Goal: Task Accomplishment & Management: Use online tool/utility

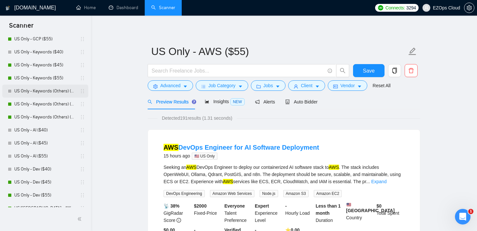
scroll to position [123, 0]
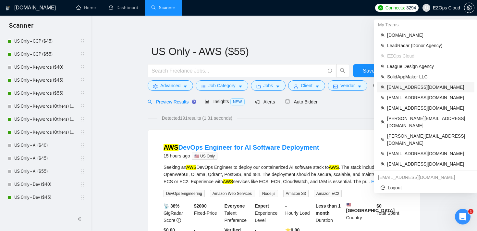
click at [429, 87] on span "[EMAIL_ADDRESS][DOMAIN_NAME]" at bounding box center [428, 86] width 83 height 7
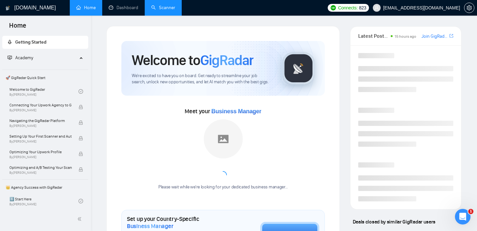
click at [170, 10] on link "Scanner" at bounding box center [163, 8] width 24 height 6
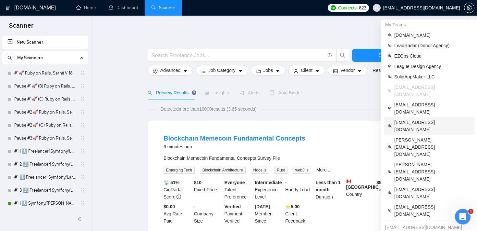
click at [425, 119] on span "[EMAIL_ADDRESS][DOMAIN_NAME]" at bounding box center [432, 126] width 76 height 14
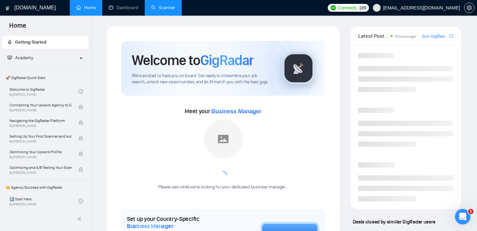
click at [166, 6] on link "Scanner" at bounding box center [163, 8] width 24 height 6
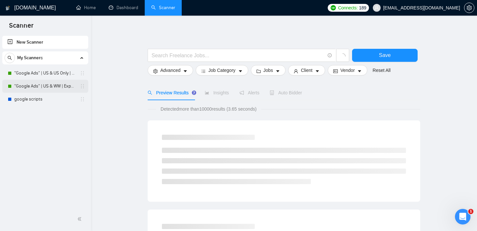
click at [37, 84] on link ""Google Ads" | US & WW | Expert" at bounding box center [45, 86] width 62 height 13
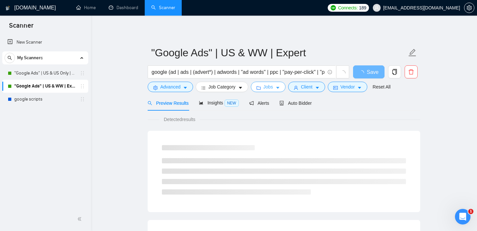
click at [268, 88] on span "Jobs" at bounding box center [269, 86] width 10 height 7
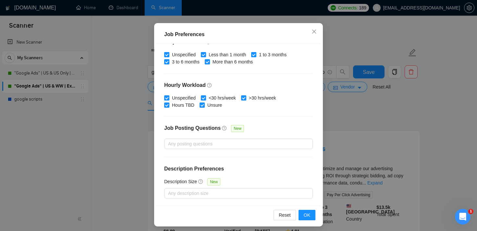
scroll to position [46, 0]
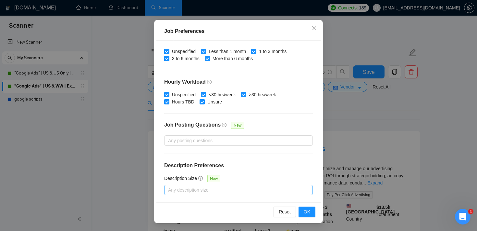
click at [242, 190] on div at bounding box center [235, 190] width 139 height 8
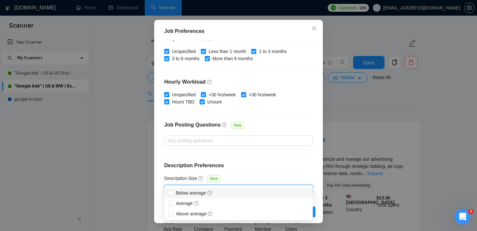
scroll to position [10, 0]
click at [383, 135] on div "Job Preferences Budget Project Type All Fixed Price Hourly Rate Fixed Price Bud…" at bounding box center [238, 115] width 477 height 231
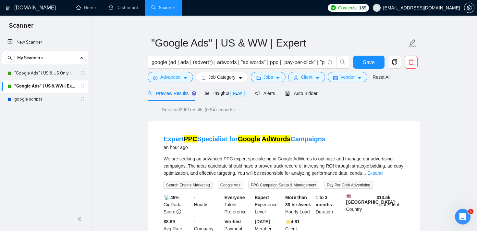
scroll to position [19, 0]
click at [310, 75] on span "Client" at bounding box center [307, 76] width 12 height 7
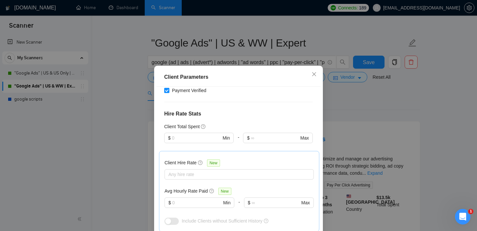
scroll to position [140, 0]
click at [188, 200] on input "text" at bounding box center [196, 201] width 49 height 7
click at [191, 172] on div at bounding box center [236, 173] width 140 height 8
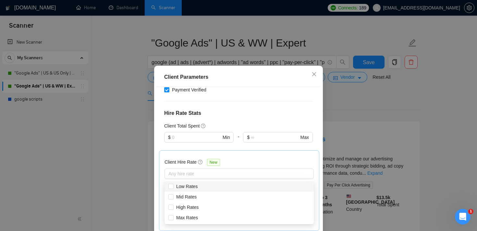
click at [252, 112] on h4 "Hire Rate Stats" at bounding box center [238, 113] width 149 height 8
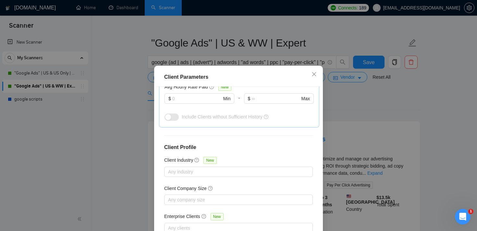
scroll to position [243, 0]
click at [218, 175] on div "Any industry" at bounding box center [238, 171] width 149 height 10
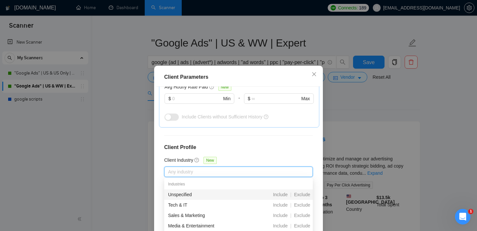
click at [237, 150] on h4 "Client Profile" at bounding box center [238, 147] width 149 height 8
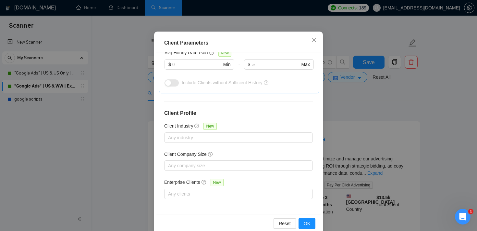
scroll to position [35, 0]
click at [349, 100] on div "Client Parameters Client Location Include Client Countries [GEOGRAPHIC_DATA] Ex…" at bounding box center [238, 115] width 477 height 231
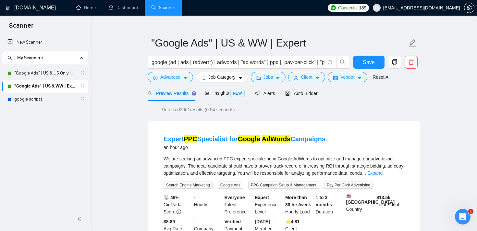
scroll to position [19, 0]
click at [303, 92] on span "Auto Bidder" at bounding box center [301, 93] width 32 height 5
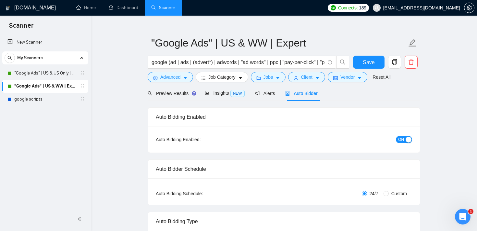
checkbox input "true"
click at [178, 95] on span "Preview Results" at bounding box center [171, 93] width 47 height 5
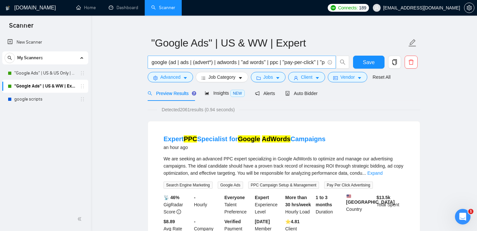
click at [170, 61] on input "google (ad | ads | (advert*) | adwords | "ad words" | ppc | "pay-per-click" | "…" at bounding box center [238, 62] width 173 height 8
drag, startPoint x: 182, startPoint y: 109, endPoint x: 207, endPoint y: 107, distance: 25.4
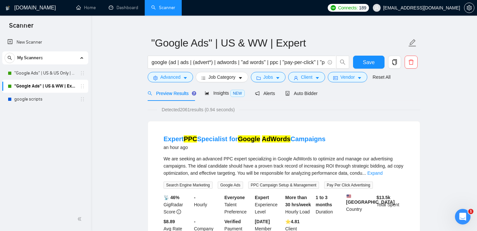
click at [207, 107] on span "Detected 2061 results (0.94 seconds)" at bounding box center [198, 109] width 82 height 7
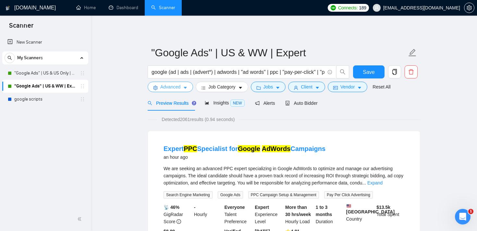
click at [178, 90] on span "Advanced" at bounding box center [170, 86] width 20 height 7
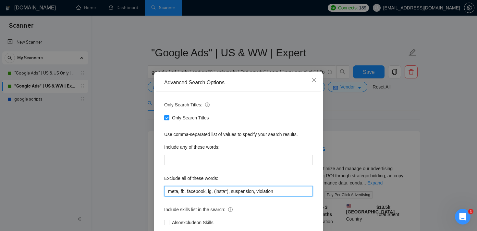
click at [209, 187] on input "meta, fb, facebook, ig, (insta*), suspension, violation" at bounding box center [238, 191] width 149 height 10
click at [315, 77] on span "Close" at bounding box center [315, 80] width 18 height 18
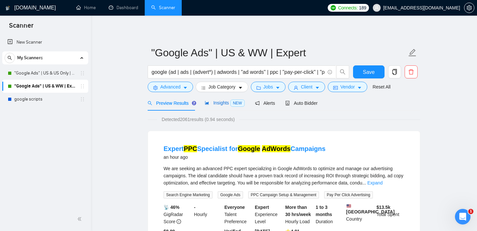
click at [215, 103] on span "Insights NEW" at bounding box center [225, 102] width 40 height 5
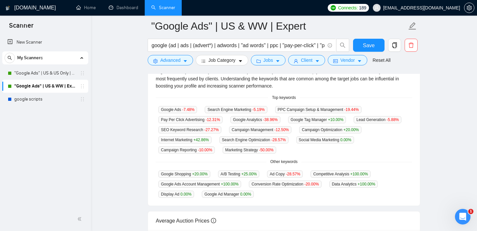
scroll to position [152, 0]
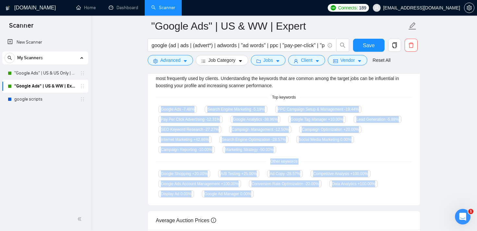
drag, startPoint x: 155, startPoint y: 106, endPoint x: 296, endPoint y: 198, distance: 168.3
click at [296, 198] on div "GigRadar analyses the keywords used in the jobs found by this scanner to help y…" at bounding box center [284, 132] width 272 height 145
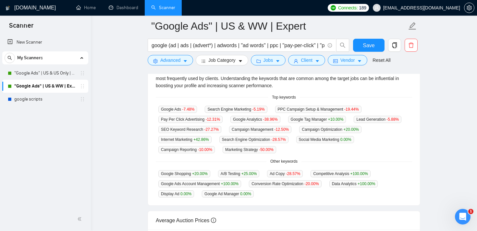
click at [398, 92] on div "GigRadar analyses the keywords used in the jobs found by this scanner to help y…" at bounding box center [284, 132] width 272 height 145
click at [167, 60] on span "Advanced" at bounding box center [170, 59] width 20 height 7
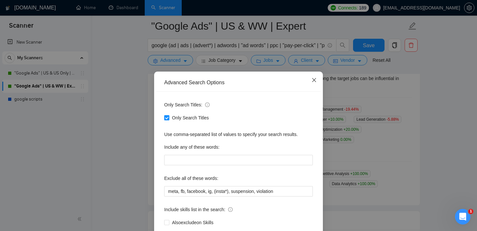
click at [313, 81] on icon "close" at bounding box center [314, 79] width 5 height 5
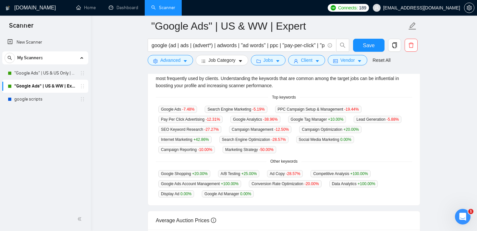
click at [414, 101] on div "GigRadar analyses the keywords used in the jobs found by this scanner to help y…" at bounding box center [284, 132] width 272 height 145
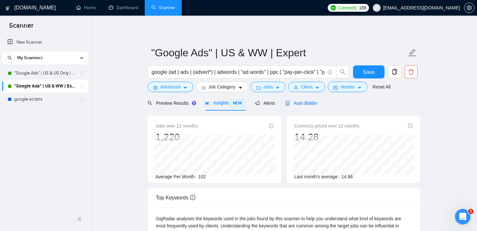
click at [311, 100] on span "Auto Bidder" at bounding box center [301, 102] width 32 height 5
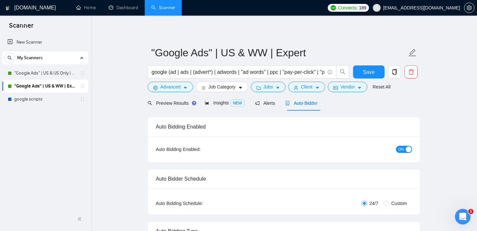
checkbox input "true"
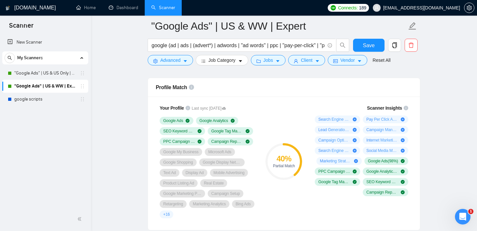
scroll to position [420, 0]
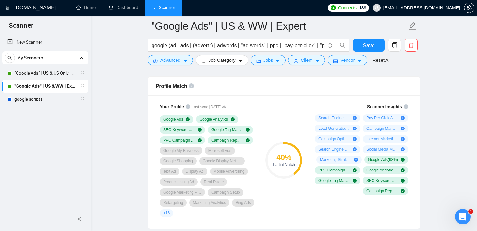
click at [278, 101] on div "40 % Partial Match" at bounding box center [284, 159] width 44 height 121
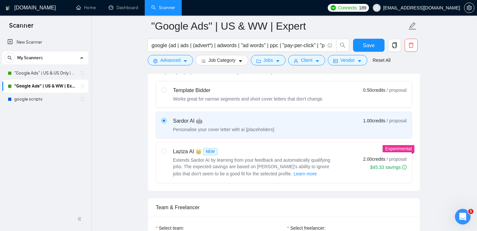
scroll to position [203, 0]
click at [294, 172] on span "Learn more" at bounding box center [305, 172] width 23 height 7
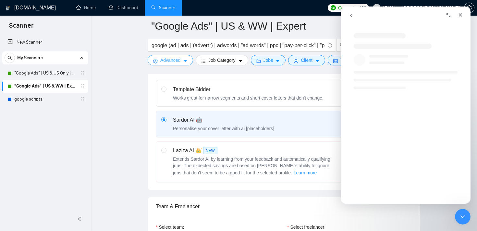
click at [167, 60] on span "Advanced" at bounding box center [170, 59] width 20 height 7
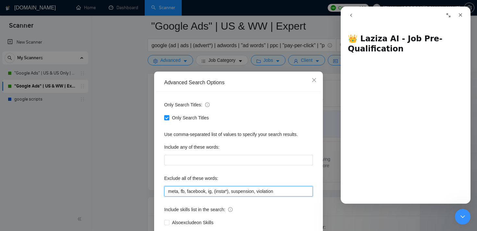
click at [233, 192] on input "meta, fb, facebook, ig, (insta*), suspension, violation" at bounding box center [238, 191] width 149 height 10
click at [316, 76] on span "Close" at bounding box center [315, 80] width 18 height 18
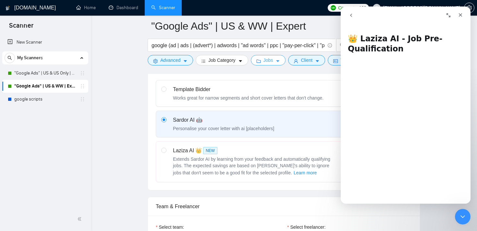
click at [273, 60] on span "Jobs" at bounding box center [269, 59] width 10 height 7
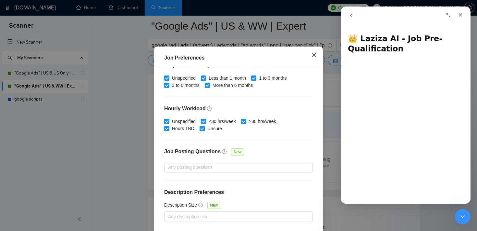
click at [310, 64] on span "Close" at bounding box center [315, 55] width 18 height 18
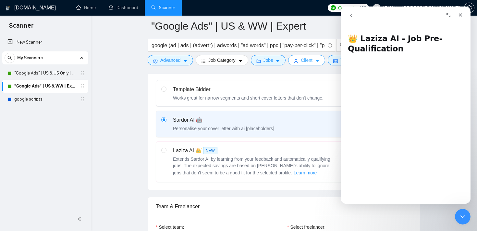
click at [311, 64] on button "Client" at bounding box center [306, 60] width 37 height 10
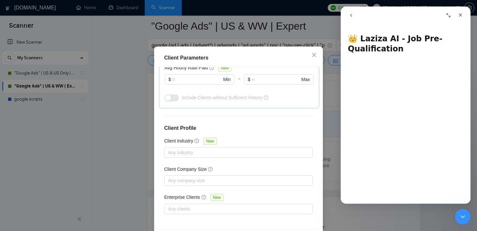
click at [280, 67] on div "Client Parameters" at bounding box center [238, 58] width 164 height 19
click at [316, 64] on span "Close" at bounding box center [315, 55] width 18 height 18
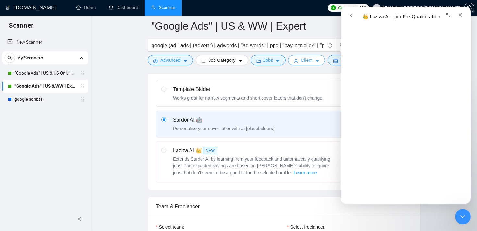
scroll to position [189, 0]
click at [172, 57] on span "Advanced" at bounding box center [170, 59] width 20 height 7
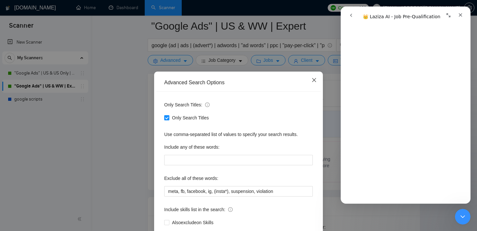
click at [316, 80] on icon "close" at bounding box center [314, 79] width 5 height 5
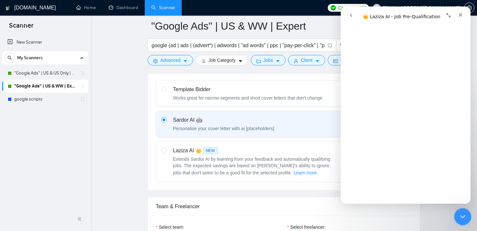
click at [460, 211] on div "Close Intercom Messenger" at bounding box center [462, 215] width 16 height 16
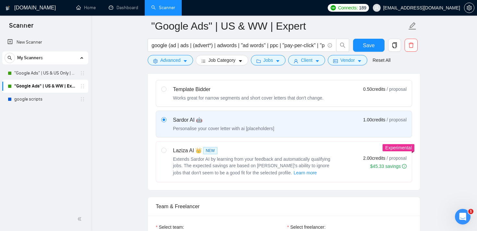
click at [153, 123] on div "Select your bidding algorithm: Choose the algorithm for you bidding. The price …" at bounding box center [284, 115] width 272 height 147
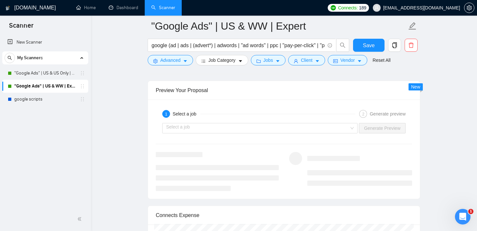
scroll to position [1247, 0]
click at [306, 123] on input "search" at bounding box center [257, 127] width 183 height 10
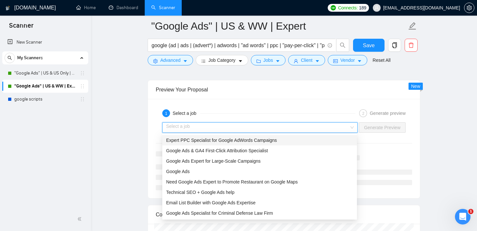
click at [262, 143] on div "Expert PPC Specialist for Google AdWords Campaigns" at bounding box center [259, 139] width 187 height 7
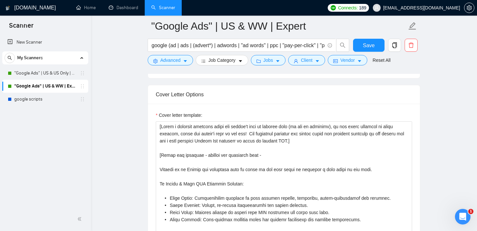
scroll to position [691, 0]
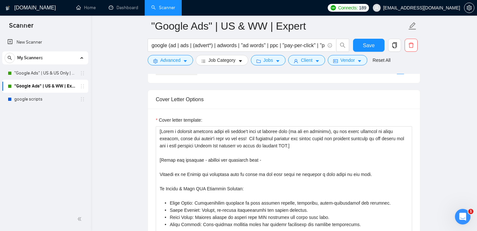
click at [253, 106] on div "Cover Letter Options" at bounding box center [284, 99] width 256 height 19
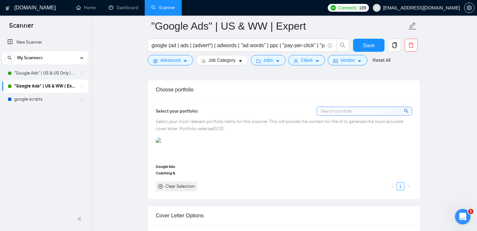
scroll to position [574, 0]
click at [192, 47] on input "google (ad | ads | (advert*) | adwords | "ad words" | ppc | "pay-per-click" | "…" at bounding box center [238, 45] width 173 height 8
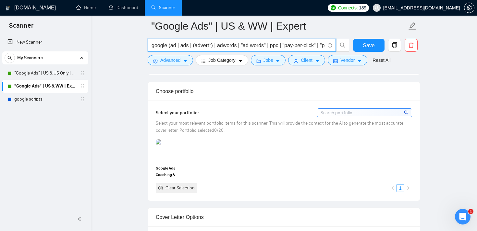
click at [192, 47] on input "google (ad | ads | (advert*) | adwords | "ad words" | ppc | "pay-per-click" | "…" at bounding box center [238, 45] width 173 height 8
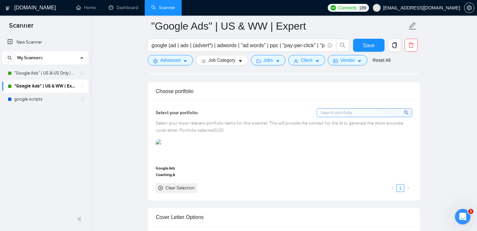
click at [258, 89] on div "Choose portfolio" at bounding box center [284, 91] width 256 height 19
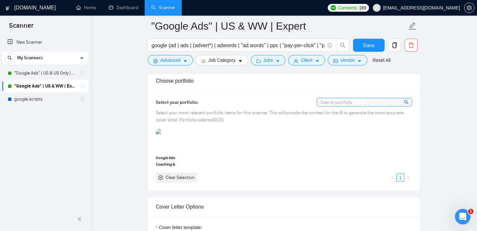
scroll to position [582, 0]
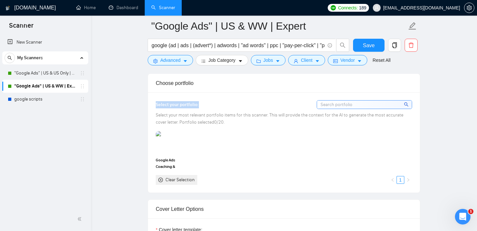
drag, startPoint x: 201, startPoint y: 106, endPoint x: 150, endPoint y: 106, distance: 51.0
click at [150, 106] on div "Select your portfolio: Select your most relevant portfolio items for this scann…" at bounding box center [284, 142] width 272 height 100
click at [237, 97] on div "Select your portfolio: Select your most relevant portfolio items for this scann…" at bounding box center [284, 142] width 272 height 100
click at [464, 217] on icon "Open Intercom Messenger" at bounding box center [462, 215] width 11 height 11
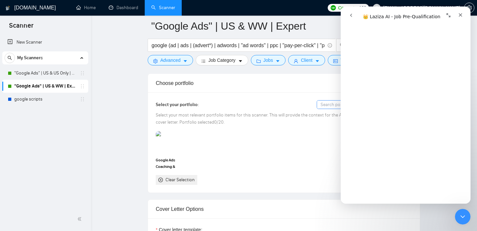
scroll to position [121, 0]
click at [349, 16] on icon "go back" at bounding box center [351, 15] width 5 height 5
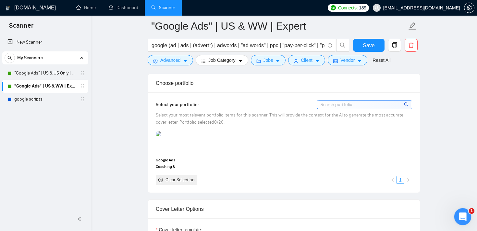
click at [463, 214] on icon "Open Intercom Messenger" at bounding box center [462, 215] width 11 height 11
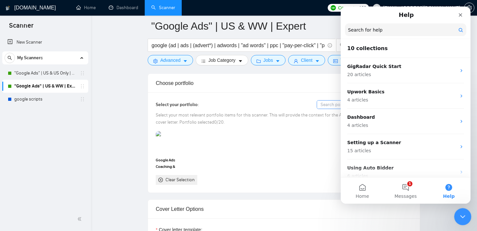
scroll to position [0, 0]
click at [412, 187] on button "1 Messages" at bounding box center [405, 190] width 43 height 26
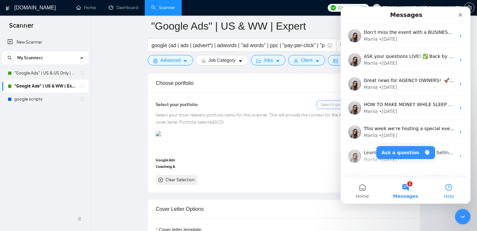
click at [445, 190] on button "Help" at bounding box center [449, 190] width 43 height 26
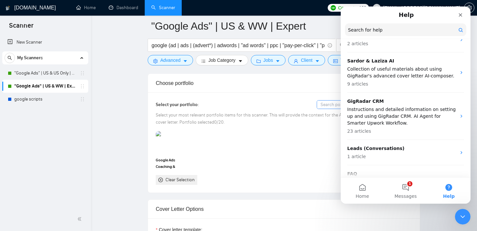
scroll to position [170, 0]
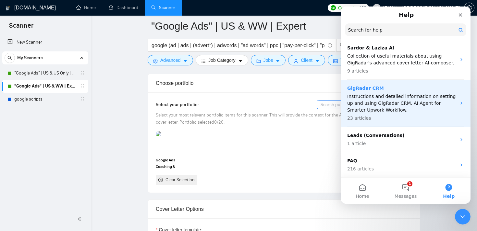
click at [388, 105] on p "Instructions and detailed information on setting up and using GigRadar CRM. AI …" at bounding box center [401, 103] width 109 height 20
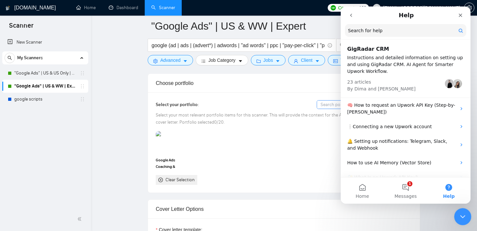
click at [465, 211] on div "Close Intercom Messenger" at bounding box center [462, 215] width 16 height 16
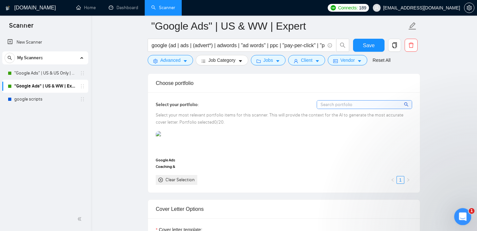
scroll to position [0, 0]
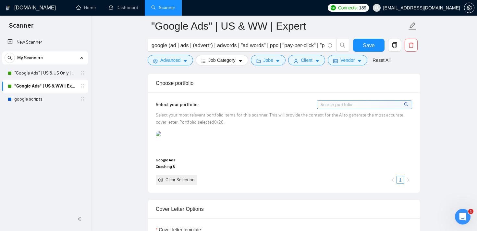
click at [303, 125] on div "Select your most relevant portfolio items for this scanner. This will provide t…" at bounding box center [284, 118] width 256 height 14
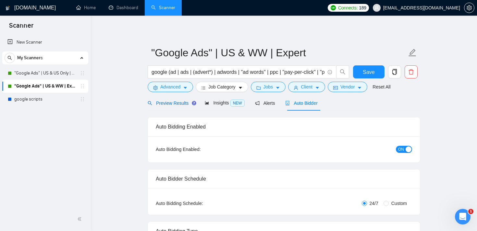
click at [186, 100] on span "Preview Results" at bounding box center [171, 102] width 47 height 5
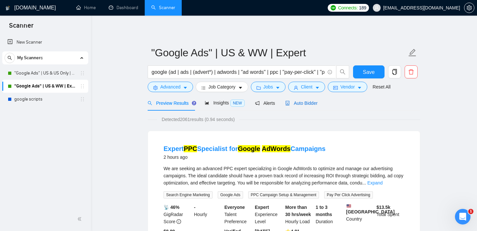
click at [306, 103] on span "Auto Bidder" at bounding box center [301, 102] width 32 height 5
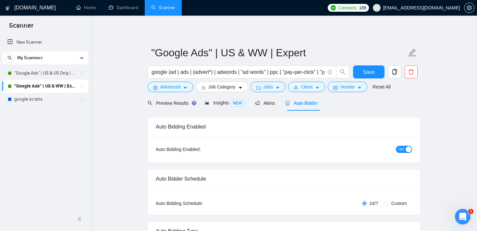
checkbox input "true"
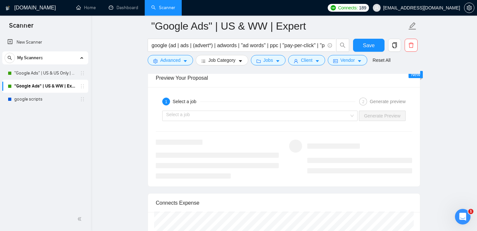
scroll to position [1258, 0]
click at [262, 121] on input "search" at bounding box center [257, 116] width 183 height 10
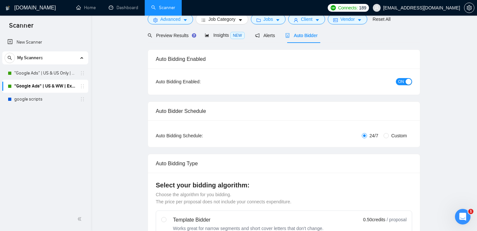
scroll to position [0, 0]
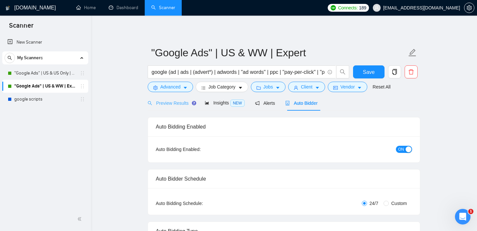
click at [165, 97] on div "Preview Results" at bounding box center [171, 102] width 47 height 15
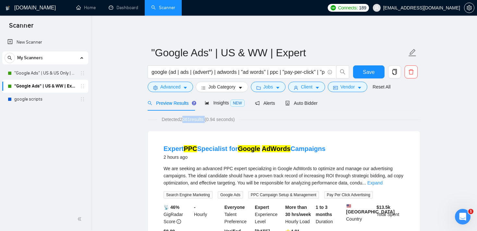
drag, startPoint x: 182, startPoint y: 120, endPoint x: 209, endPoint y: 116, distance: 27.2
click at [209, 116] on span "Detected 2061 results (0.94 seconds)" at bounding box center [198, 119] width 82 height 7
click at [308, 102] on span "Auto Bidder" at bounding box center [301, 102] width 32 height 5
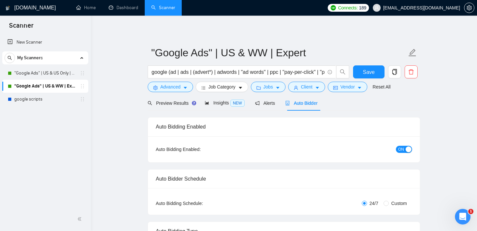
checkbox input "true"
click at [90, 10] on link "Home" at bounding box center [85, 8] width 19 height 6
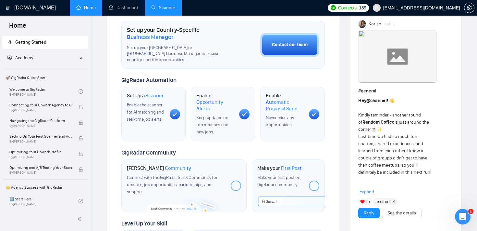
click at [168, 7] on link "Scanner" at bounding box center [163, 8] width 24 height 6
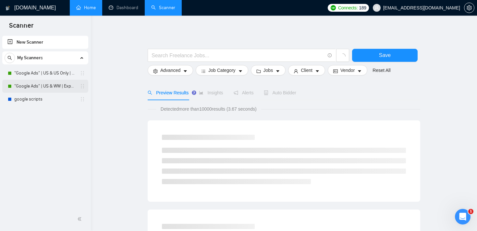
click at [53, 87] on link ""Google Ads" | US & WW | Expert" at bounding box center [45, 86] width 62 height 13
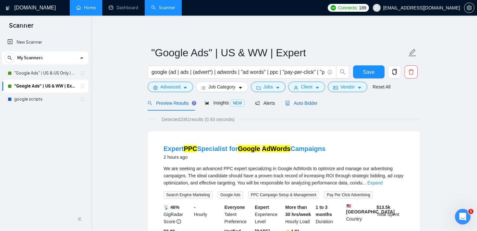
click at [300, 103] on span "Auto Bidder" at bounding box center [301, 102] width 32 height 5
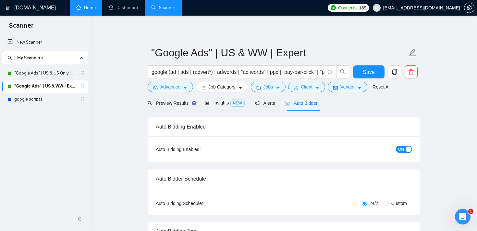
checkbox input "true"
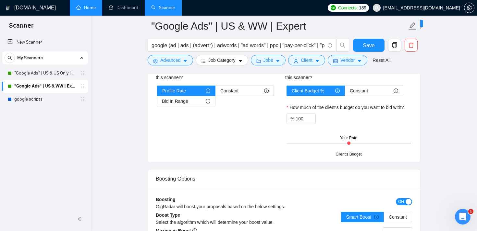
scroll to position [1067, 0]
click at [262, 142] on div "Hourly Rate Hourly Rate Bid Strategy How much do you want to bid for the hourly…" at bounding box center [284, 99] width 259 height 110
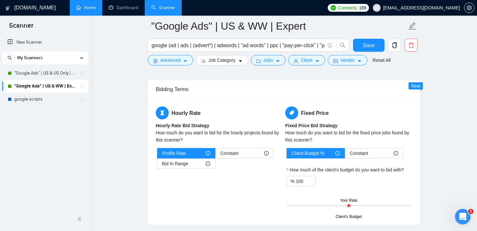
scroll to position [1004, 0]
click at [278, 65] on button "Jobs" at bounding box center [268, 60] width 35 height 10
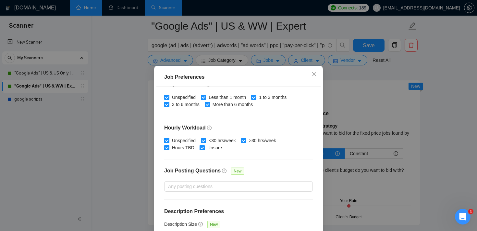
scroll to position [46, 0]
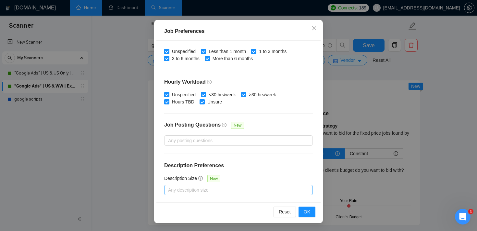
click at [197, 191] on div at bounding box center [235, 190] width 139 height 8
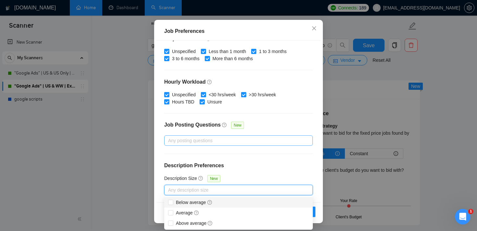
click at [219, 137] on div at bounding box center [235, 140] width 139 height 8
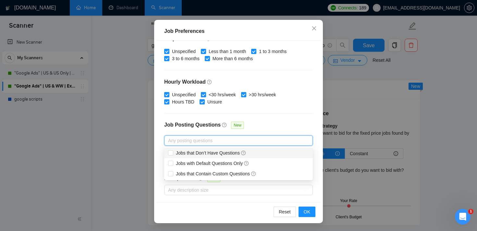
click at [430, 71] on div "Job Preferences Budget Project Type All Fixed Price Hourly Rate Fixed Price Bud…" at bounding box center [238, 115] width 477 height 231
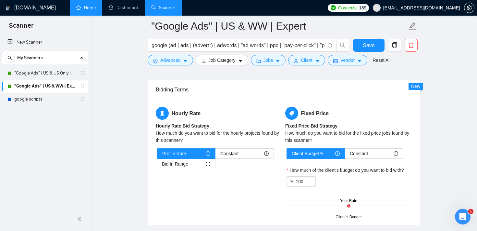
scroll to position [19, 0]
click at [225, 153] on span "Constant" at bounding box center [229, 153] width 18 height 10
click at [216, 155] on input "Constant" at bounding box center [216, 155] width 0 height 0
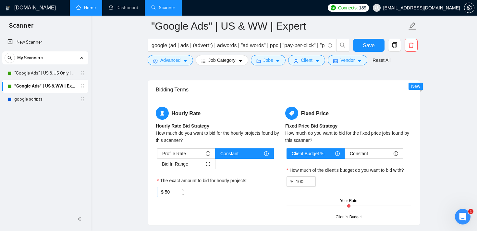
click at [168, 192] on input "50" at bounding box center [175, 192] width 21 height 10
click at [217, 197] on div "Hourly Rate Hourly Rate Bid Strategy How much do you want to bid for the hourly…" at bounding box center [220, 155] width 130 height 98
click at [201, 167] on div "Bid In Range" at bounding box center [186, 164] width 48 height 10
click at [157, 165] on input "Bid In Range" at bounding box center [157, 165] width 0 height 0
type input "50"
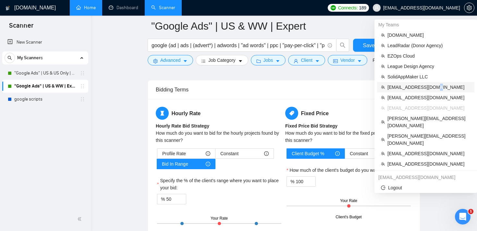
click at [428, 85] on span "[EMAIL_ADDRESS][DOMAIN_NAME]" at bounding box center [429, 86] width 83 height 7
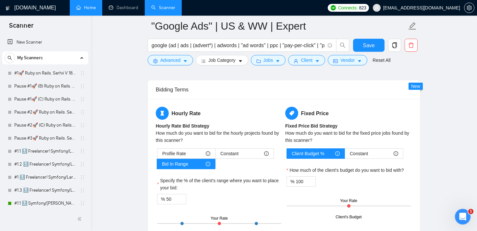
click at [431, 8] on span "[EMAIL_ADDRESS][DOMAIN_NAME]" at bounding box center [421, 8] width 77 height 0
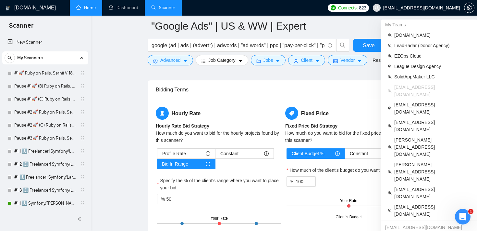
click at [423, 86] on span "[EMAIL_ADDRESS][DOMAIN_NAME]" at bounding box center [432, 90] width 76 height 14
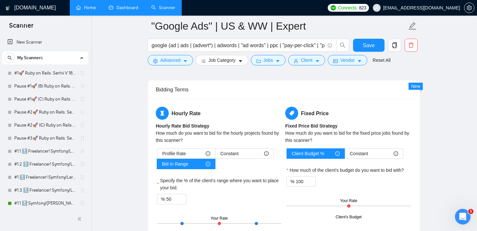
click at [125, 10] on link "Dashboard" at bounding box center [124, 8] width 30 height 6
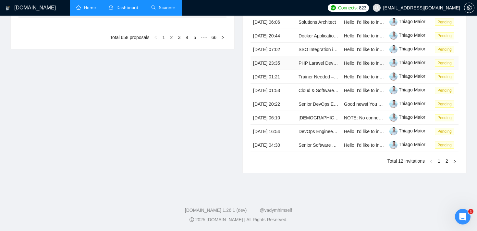
type input "[DATE]"
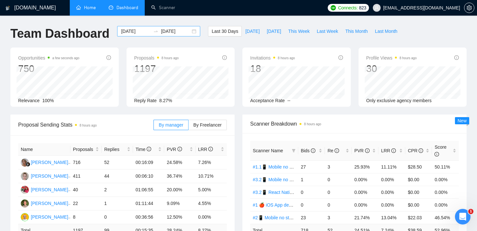
click at [138, 30] on input "[DATE]" at bounding box center [136, 31] width 30 height 7
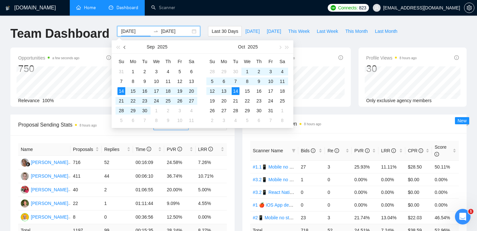
click at [125, 48] on span "button" at bounding box center [125, 46] width 3 height 3
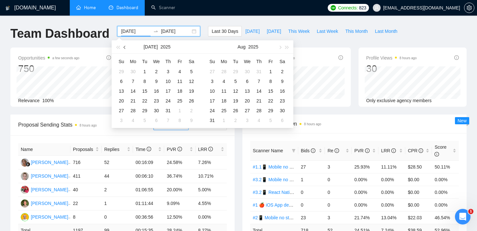
click at [125, 48] on span "button" at bounding box center [125, 46] width 3 height 3
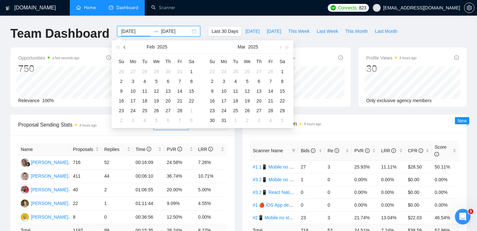
click at [125, 48] on span "button" at bounding box center [125, 46] width 3 height 3
type input "[DATE]"
click at [155, 71] on div "1" at bounding box center [157, 72] width 8 height 8
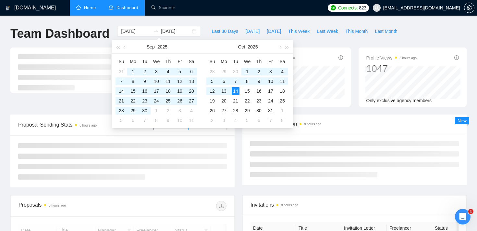
click at [99, 23] on div "[DOMAIN_NAME] Home Dashboard Scanner Connects: 823 [EMAIL_ADDRESS][DOMAIN_NAME]…" at bounding box center [238, 230] width 477 height 460
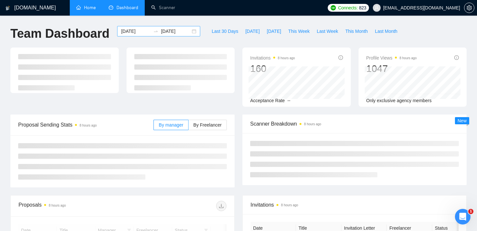
click at [139, 31] on input "[DATE]" at bounding box center [136, 31] width 30 height 7
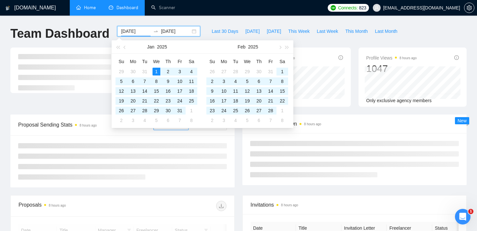
click at [169, 32] on input "[DATE]" at bounding box center [176, 31] width 30 height 7
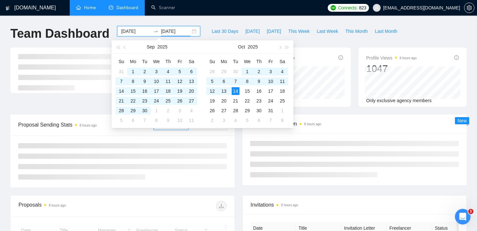
click at [177, 19] on div "[DOMAIN_NAME] Home Dashboard Scanner Connects: 823 [EMAIL_ADDRESS][DOMAIN_NAME]…" at bounding box center [238, 230] width 477 height 460
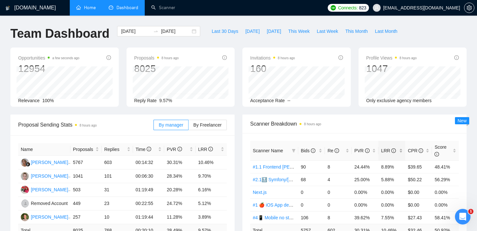
click at [401, 147] on div "LRR" at bounding box center [392, 150] width 22 height 7
click at [355, 107] on div "Opportunities a few seconds ago 12954 Relevance 100% Proposals 8 hours ago 8025…" at bounding box center [238, 80] width 464 height 67
click at [138, 31] on input "[DATE]" at bounding box center [136, 31] width 30 height 7
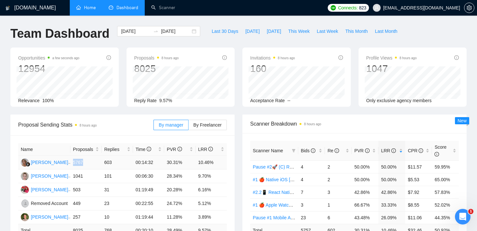
drag, startPoint x: 85, startPoint y: 161, endPoint x: 73, endPoint y: 161, distance: 12.7
click at [73, 161] on td "5767" at bounding box center [85, 163] width 31 height 14
click at [239, 110] on div "Opportunities a few seconds ago 12954 Relevance 100% Proposals 8 hours ago 8025…" at bounding box center [238, 80] width 464 height 67
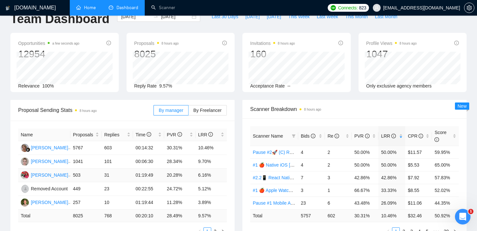
scroll to position [18, 0]
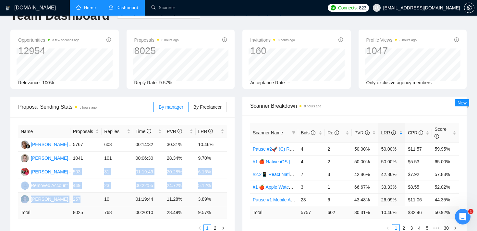
drag, startPoint x: 72, startPoint y: 170, endPoint x: 83, endPoint y: 197, distance: 29.2
click at [83, 197] on tbody "[PERSON_NAME] 5767 603 00:14:32 30.31% 10.46% [PERSON_NAME] 1041 101 00:06:30 2…" at bounding box center [122, 172] width 209 height 68
click at [85, 188] on td "449" at bounding box center [85, 186] width 31 height 14
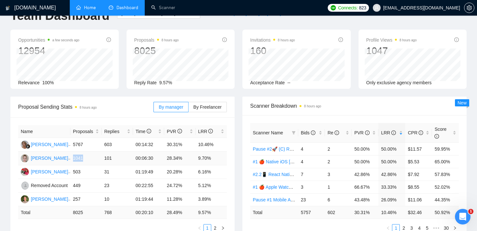
drag, startPoint x: 85, startPoint y: 156, endPoint x: 72, endPoint y: 157, distance: 13.0
click at [72, 157] on td "1041" at bounding box center [85, 158] width 31 height 14
drag, startPoint x: 197, startPoint y: 156, endPoint x: 209, endPoint y: 156, distance: 12.0
click at [209, 156] on td "9.70%" at bounding box center [211, 158] width 31 height 14
drag, startPoint x: 194, startPoint y: 170, endPoint x: 213, endPoint y: 170, distance: 18.2
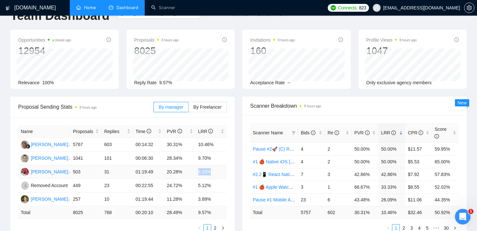
click at [213, 170] on tr "[PERSON_NAME] 503 31 01:19:49 20.28% 6.16%" at bounding box center [122, 172] width 209 height 14
click at [87, 116] on div "Proposal Sending Stats 8 hours ago By manager By Freelancer" at bounding box center [122, 106] width 209 height 21
click at [99, 92] on div "Opportunities a minute ago 12954 Relevance 100% Proposals 8 hours ago 8025 [DAT…" at bounding box center [238, 63] width 464 height 67
drag, startPoint x: 72, startPoint y: 143, endPoint x: 87, endPoint y: 143, distance: 14.6
click at [87, 143] on td "5767" at bounding box center [85, 145] width 31 height 14
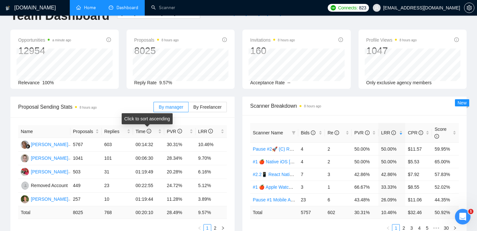
click at [144, 117] on div "Click to sort ascending" at bounding box center [147, 118] width 51 height 11
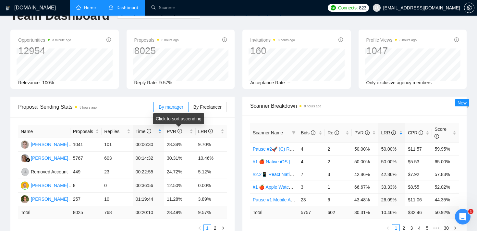
click at [160, 128] on div "Time" at bounding box center [149, 131] width 26 height 7
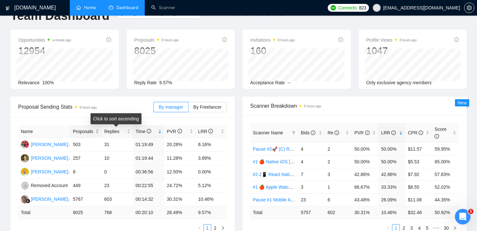
click at [97, 128] on div "Proposals" at bounding box center [86, 131] width 26 height 7
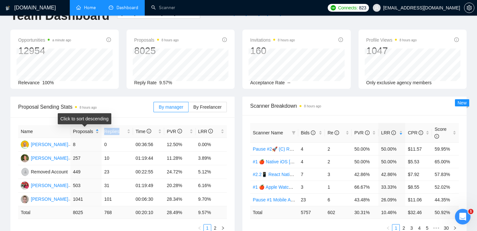
click at [97, 128] on div "Proposals" at bounding box center [86, 131] width 26 height 7
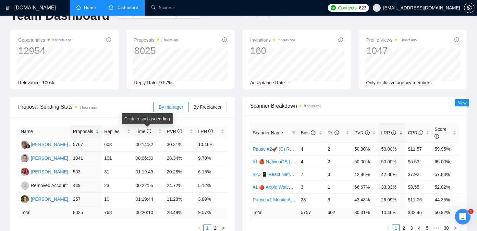
click at [137, 111] on div "Proposal Sending Stats 8 hours ago" at bounding box center [85, 106] width 135 height 19
click at [238, 93] on div "Opportunities a minute ago 12954 Relevance 100% Proposals 8 hours ago 8025 [DAT…" at bounding box center [238, 63] width 464 height 67
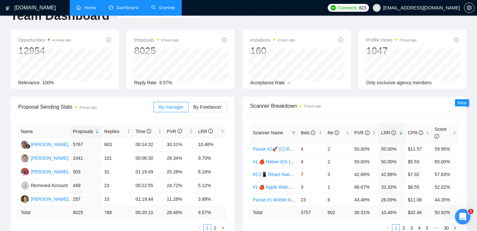
click at [169, 8] on link "Scanner" at bounding box center [163, 8] width 24 height 6
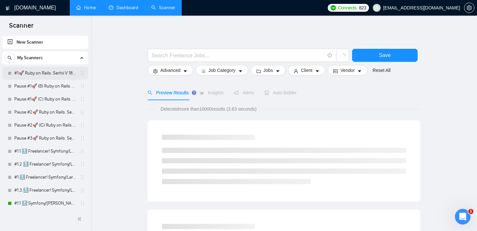
click at [43, 72] on link "#1🚀 Ruby on Rails. Serhii V 18/03" at bounding box center [45, 73] width 62 height 13
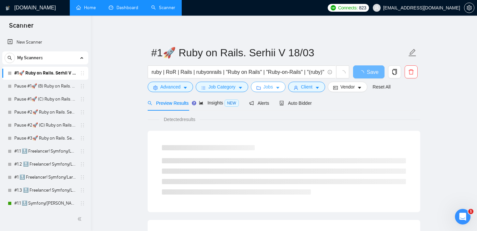
click at [267, 86] on span "Jobs" at bounding box center [269, 86] width 10 height 7
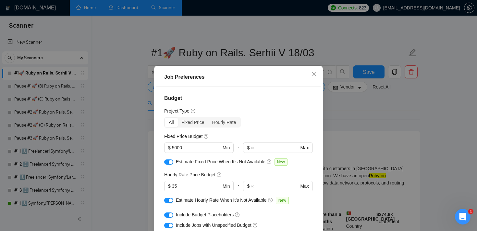
scroll to position [34, 0]
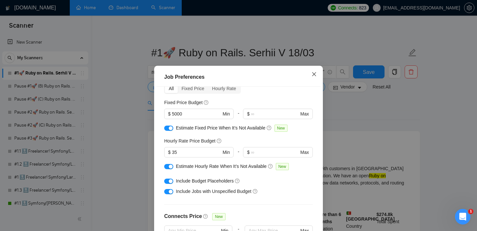
click at [316, 78] on span "Close" at bounding box center [315, 75] width 18 height 18
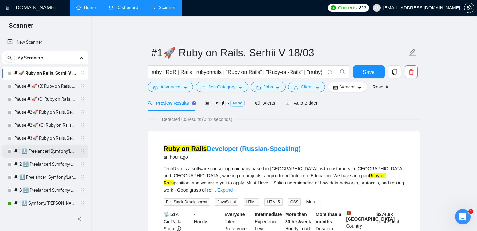
click at [43, 153] on link "#1.1 🔝 Freelancer! Symfony/Laravel [PERSON_NAME] 15/03 CoverLetter changed" at bounding box center [45, 150] width 62 height 13
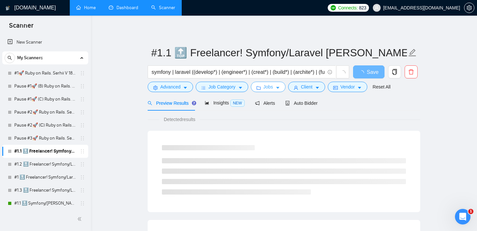
click at [268, 86] on span "Jobs" at bounding box center [269, 86] width 10 height 7
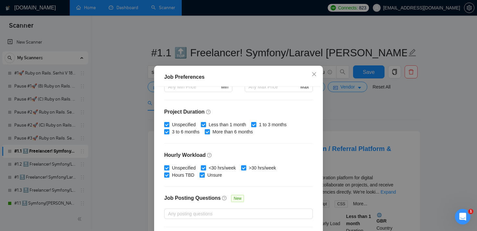
scroll to position [178, 0]
click at [315, 74] on icon "close" at bounding box center [314, 73] width 5 height 5
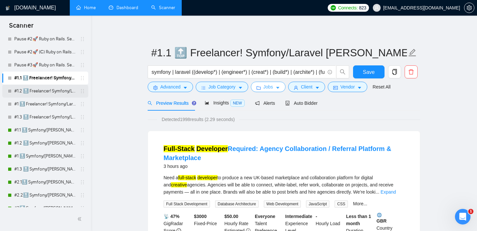
scroll to position [74, 0]
click at [49, 132] on link "#1.1 🔝 Symfony/[PERSON_NAME] (Viktoriia)" at bounding box center [45, 129] width 62 height 13
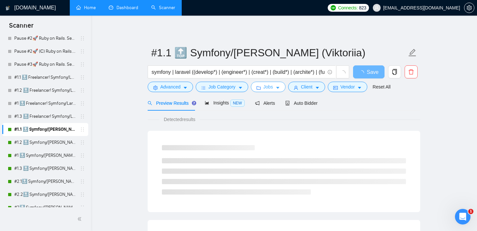
click at [265, 86] on button "Jobs" at bounding box center [268, 86] width 35 height 10
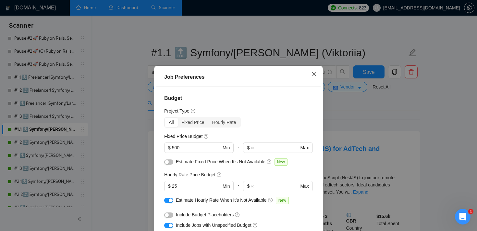
click at [313, 72] on icon "close" at bounding box center [314, 73] width 5 height 5
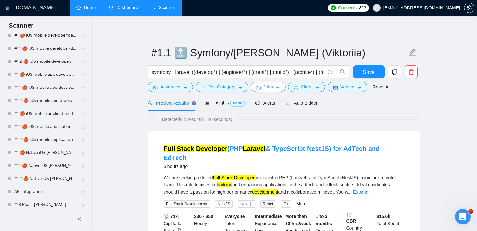
scroll to position [1408, 0]
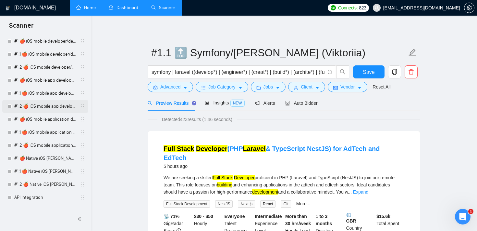
click at [56, 108] on link "#1.2 🍎 iOS mobile app developer/development [PERSON_NAME] (Tam) 07/03 Profile C…" at bounding box center [45, 106] width 62 height 13
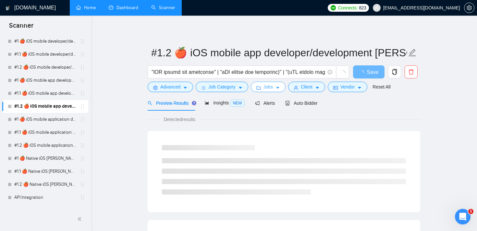
click at [275, 87] on button "Jobs" at bounding box center [268, 86] width 35 height 10
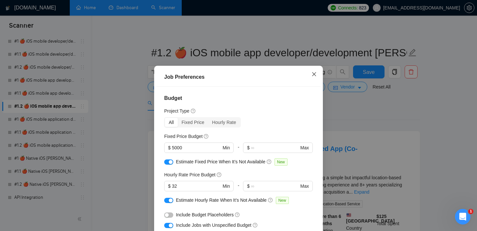
click at [317, 73] on span "Close" at bounding box center [315, 75] width 18 height 18
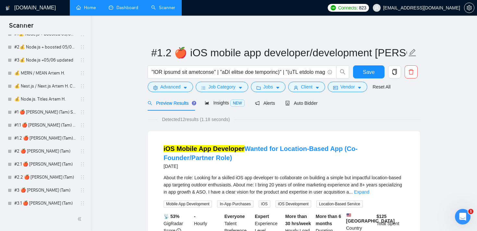
scroll to position [778, 0]
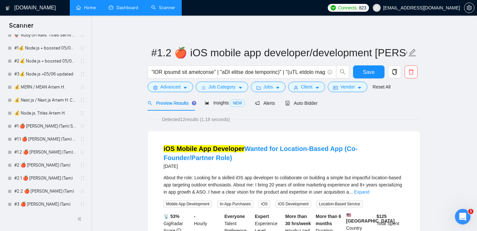
click at [124, 5] on link "Dashboard" at bounding box center [124, 8] width 30 height 6
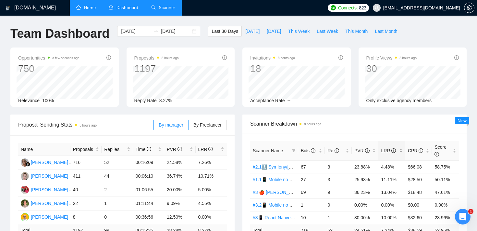
click at [402, 147] on div "LRR" at bounding box center [392, 150] width 22 height 7
click at [163, 5] on link "Scanner" at bounding box center [163, 8] width 24 height 6
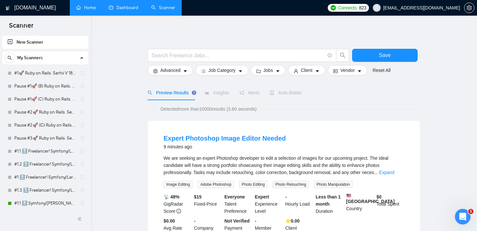
click at [132, 10] on link "Dashboard" at bounding box center [124, 8] width 30 height 6
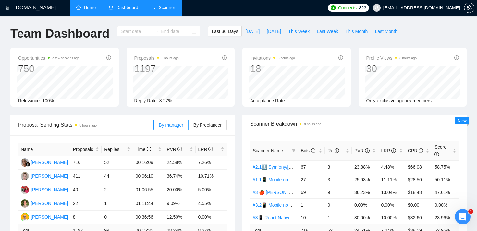
type input "[DATE]"
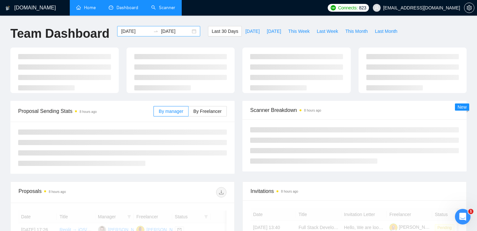
click at [126, 30] on input "[DATE]" at bounding box center [136, 31] width 30 height 7
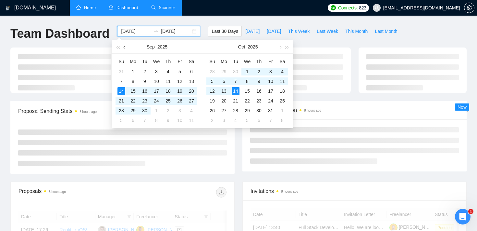
click at [125, 48] on span "button" at bounding box center [125, 46] width 3 height 3
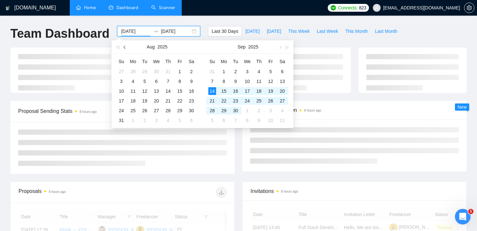
click at [125, 48] on span "button" at bounding box center [125, 46] width 3 height 3
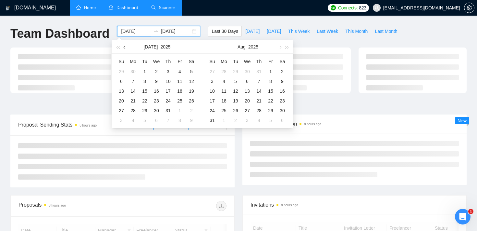
click at [125, 48] on span "button" at bounding box center [125, 46] width 3 height 3
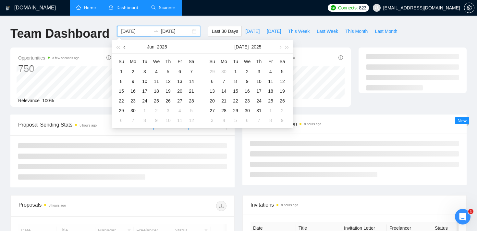
click at [125, 48] on span "button" at bounding box center [125, 46] width 3 height 3
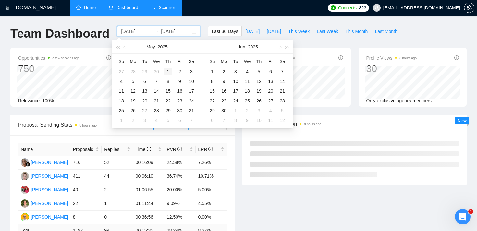
type input "[DATE]"
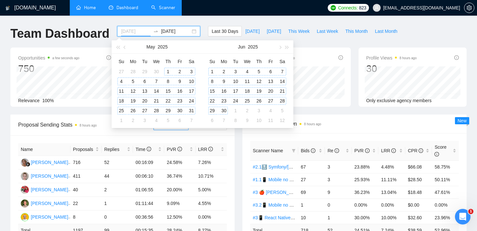
click at [167, 70] on div "1" at bounding box center [168, 72] width 8 height 8
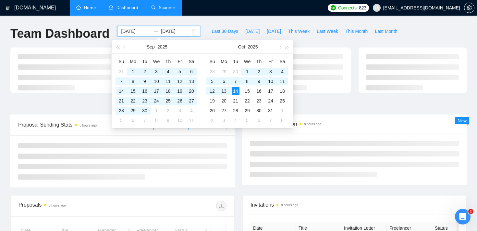
click at [229, 18] on div "[DOMAIN_NAME] Home Dashboard Scanner Connects: 823 [EMAIL_ADDRESS][DOMAIN_NAME]…" at bounding box center [238, 230] width 477 height 460
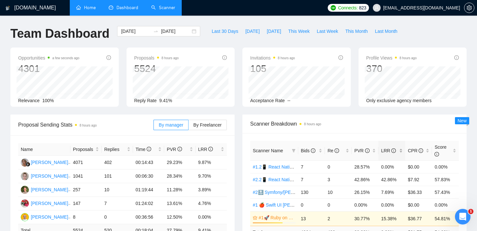
click at [401, 149] on div "LRR" at bounding box center [392, 150] width 22 height 7
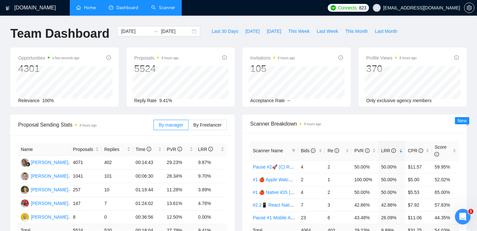
click at [120, 62] on div "Opportunities a few seconds ago 4301 [DATE] Relevant 24 Relevance 100%" at bounding box center [64, 76] width 116 height 59
click at [12, 68] on div "Opportunities a few seconds ago 4301 [DATE] Relevant 21 Relevance 100%" at bounding box center [64, 76] width 108 height 59
click at [239, 112] on div "Opportunities a few seconds ago 4301 [DATE] Relevant 21 Relevance 100% Proposal…" at bounding box center [238, 80] width 464 height 67
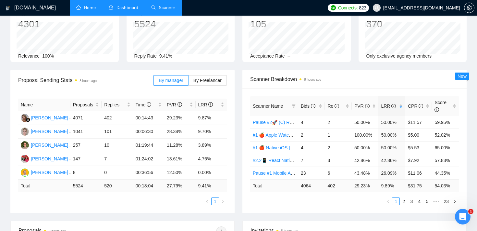
scroll to position [50, 0]
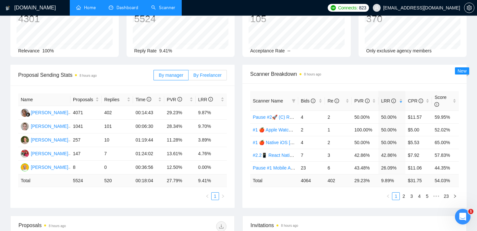
click at [210, 74] on span "By Freelancer" at bounding box center [208, 74] width 28 height 5
click at [189, 77] on input "By Freelancer" at bounding box center [189, 77] width 0 height 0
click at [223, 99] on div "LRR" at bounding box center [211, 99] width 26 height 7
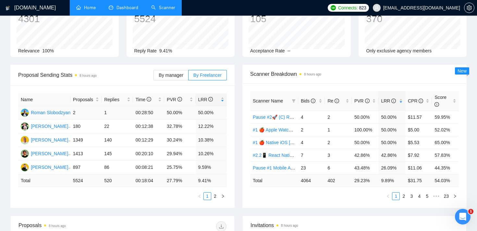
click at [229, 113] on div "Name Proposals Replies Time PVR LRR Roman Slobodzyan 2 1 00:28:50 50.00% 50.00%…" at bounding box center [122, 146] width 224 height 122
click at [406, 194] on link "2" at bounding box center [403, 195] width 7 height 7
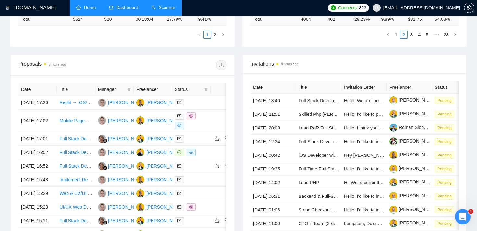
scroll to position [211, 0]
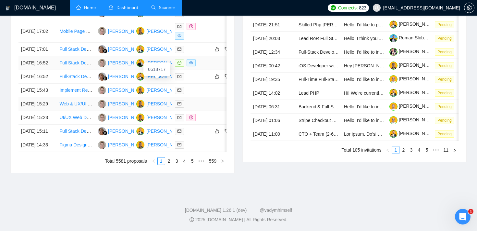
scroll to position [310, 0]
click at [74, 165] on ul "Total 5581 proposals 1 2 3 4 5 ••• 559" at bounding box center [123, 161] width 208 height 8
click at [40, 68] on td "[DATE] 16:52" at bounding box center [38, 63] width 38 height 14
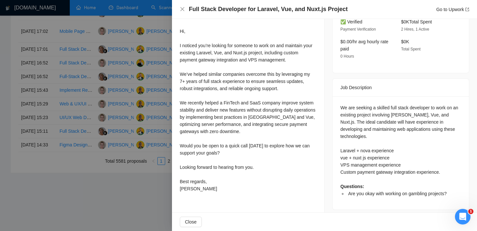
scroll to position [201, 0]
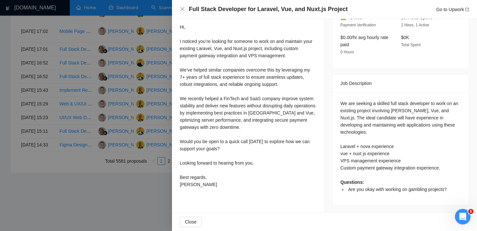
click at [75, 206] on div at bounding box center [238, 115] width 477 height 231
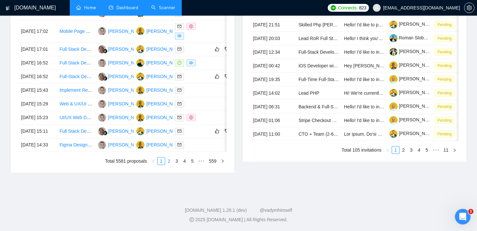
click at [169, 164] on link "2" at bounding box center [169, 160] width 7 height 7
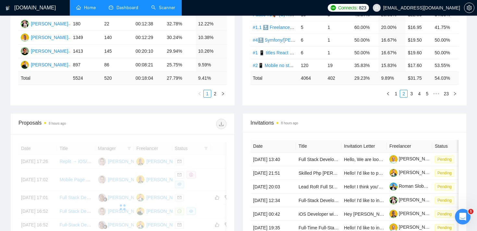
scroll to position [151, 0]
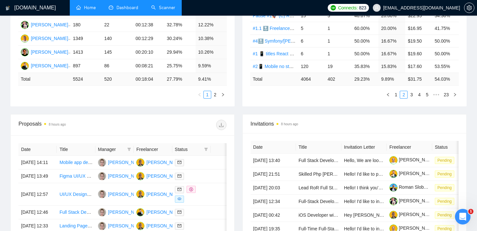
click at [258, 110] on div "Proposal Sending Stats 8 hours ago By manager By Freelancer Name Proposals Repl…" at bounding box center [238, 38] width 464 height 151
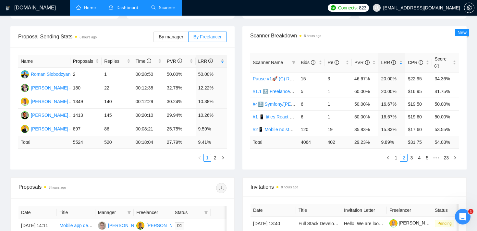
scroll to position [0, 0]
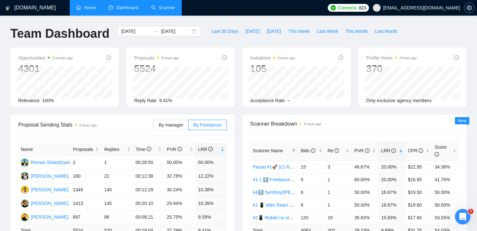
click at [473, 9] on span "setting" at bounding box center [470, 7] width 10 height 5
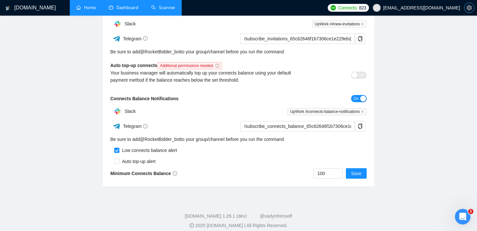
scroll to position [183, 0]
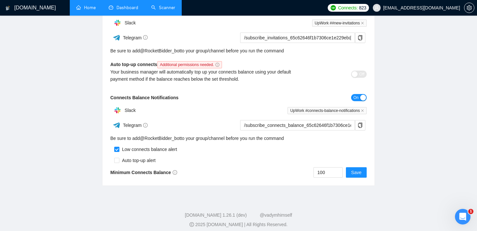
click at [169, 5] on link "Scanner" at bounding box center [163, 8] width 24 height 6
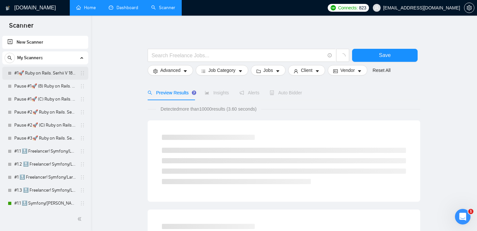
click at [45, 72] on link "#1🚀 Ruby on Rails. Serhii V 18/03" at bounding box center [45, 73] width 62 height 13
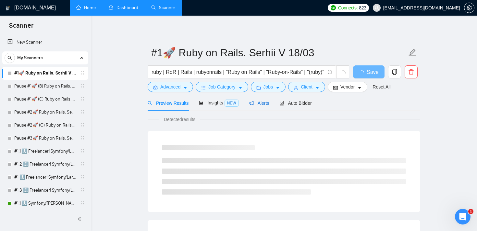
click at [263, 103] on span "Alerts" at bounding box center [259, 102] width 20 height 5
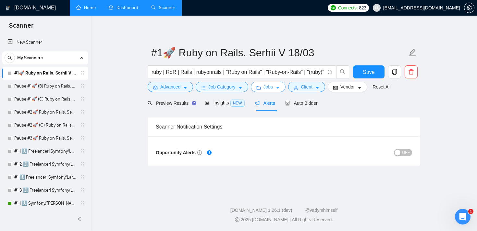
click at [267, 85] on span "Jobs" at bounding box center [269, 86] width 10 height 7
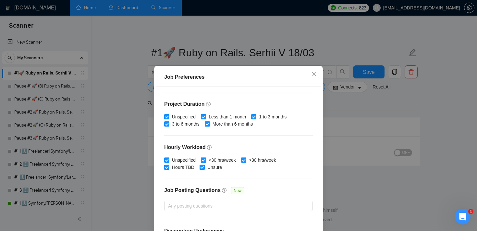
scroll to position [186, 0]
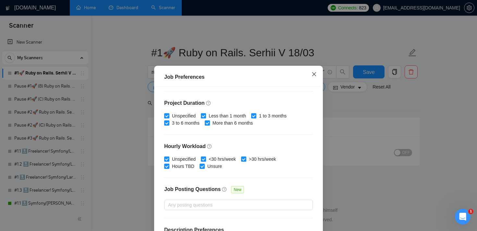
click at [310, 75] on span "Close" at bounding box center [315, 75] width 18 height 18
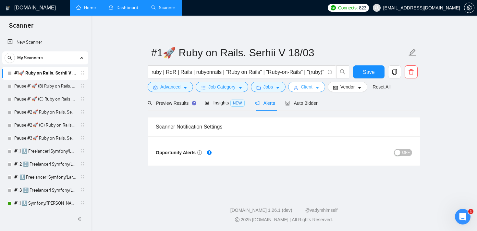
click at [313, 87] on span "Client" at bounding box center [307, 86] width 12 height 7
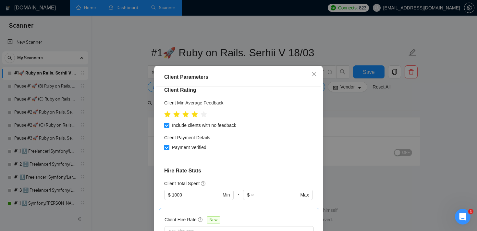
scroll to position [168, 0]
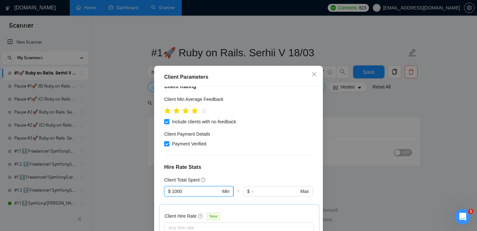
click at [194, 187] on input "1000" at bounding box center [196, 190] width 49 height 7
click at [226, 163] on h4 "Hire Rate Stats" at bounding box center [238, 167] width 149 height 8
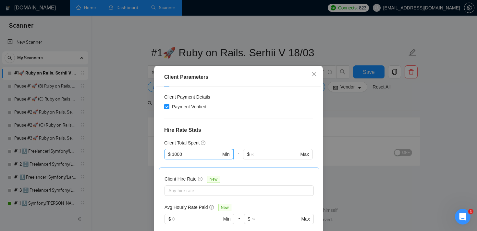
scroll to position [206, 0]
click at [397, 103] on div "Client Parameters Client Location Include Client Countries Select Exclude Clien…" at bounding box center [238, 115] width 477 height 231
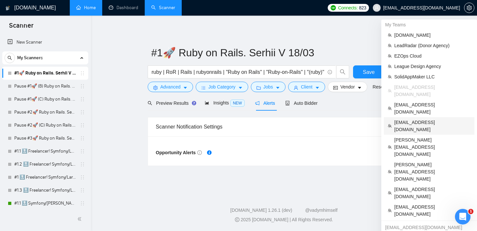
click at [422, 119] on span "[EMAIL_ADDRESS][DOMAIN_NAME]" at bounding box center [432, 126] width 76 height 14
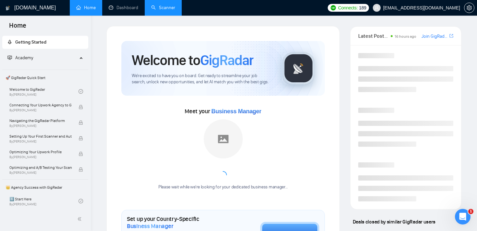
click at [164, 5] on link "Scanner" at bounding box center [163, 8] width 24 height 6
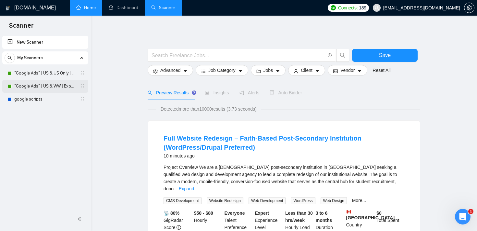
click at [49, 91] on link ""Google Ads" | US & WW | Expert" at bounding box center [45, 86] width 62 height 13
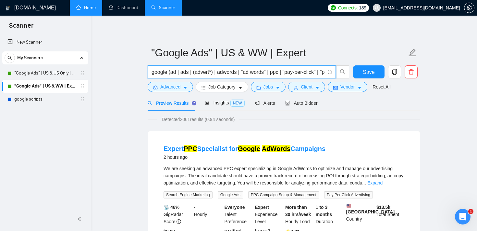
click at [277, 73] on input "google (ad | ads | (advert*) | adwords | "ad words" | ppc | "pay-per-click" | "…" at bounding box center [238, 72] width 173 height 8
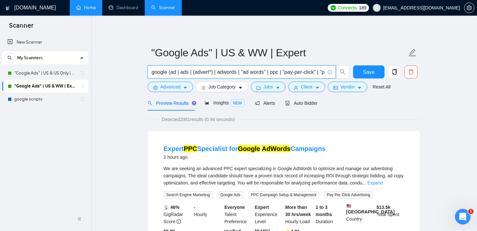
click at [277, 73] on input "google (ad | ads | (advert*) | adwords | "ad words" | ppc | "pay-per-click" | "…" at bounding box center [238, 72] width 173 height 8
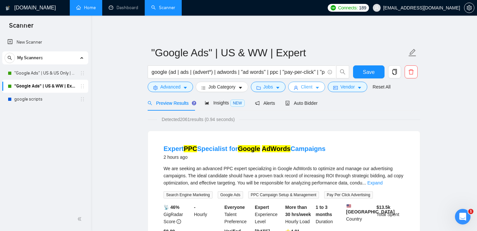
click at [312, 84] on span "Client" at bounding box center [307, 86] width 12 height 7
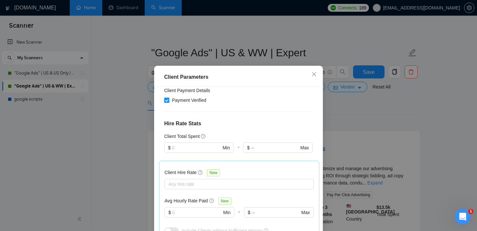
scroll to position [132, 0]
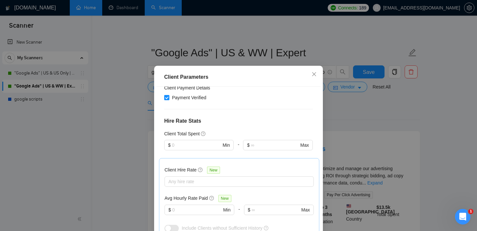
click at [359, 118] on div "Client Parameters Client Location Include Client Countries [GEOGRAPHIC_DATA] Ex…" at bounding box center [238, 115] width 477 height 231
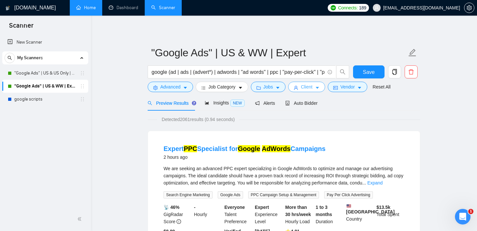
click at [306, 90] on span "Client" at bounding box center [307, 86] width 12 height 7
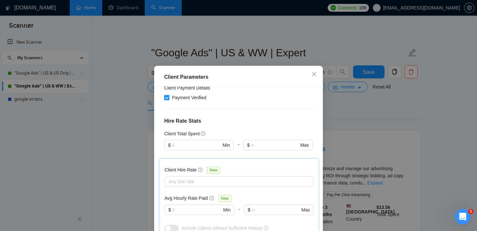
scroll to position [0, 0]
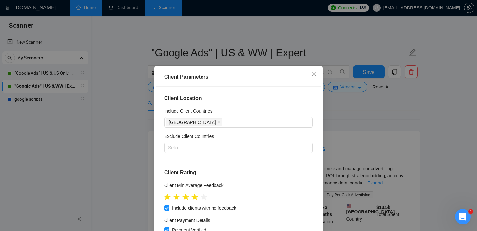
click at [376, 125] on div "Client Parameters Client Location Include Client Countries [GEOGRAPHIC_DATA] Ex…" at bounding box center [238, 115] width 477 height 231
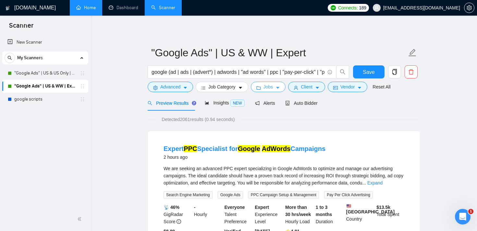
click at [267, 87] on span "Jobs" at bounding box center [269, 86] width 10 height 7
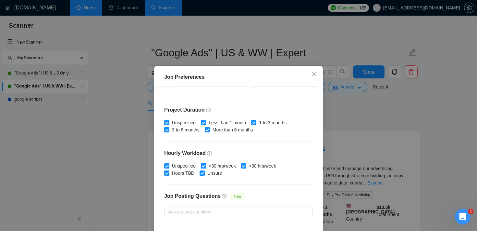
scroll to position [180, 0]
click at [379, 103] on div "Job Preferences Budget Project Type All Fixed Price Hourly Rate Fixed Price Bud…" at bounding box center [238, 115] width 477 height 231
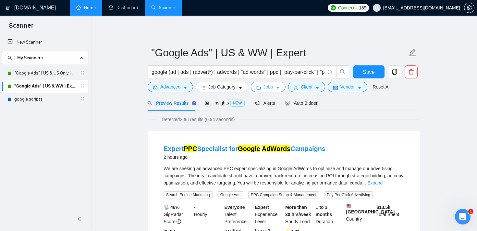
click at [272, 88] on span "Jobs" at bounding box center [269, 86] width 10 height 7
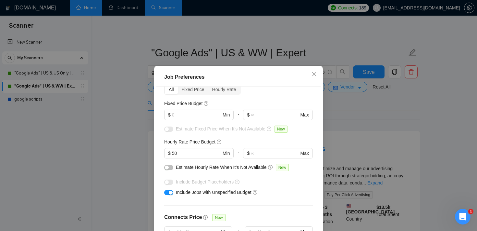
scroll to position [0, 0]
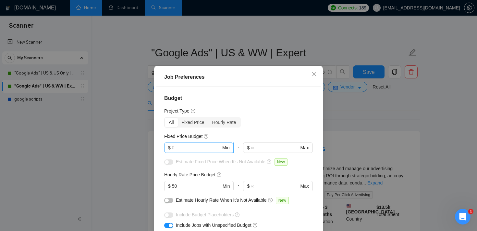
click at [183, 147] on input "text" at bounding box center [196, 147] width 49 height 7
type input "3000"
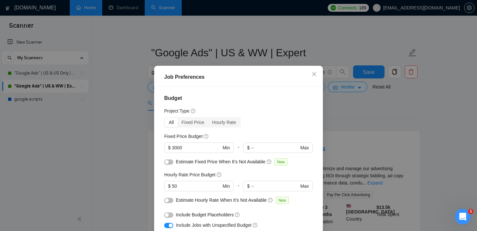
click at [262, 111] on div "Project Type" at bounding box center [238, 110] width 149 height 7
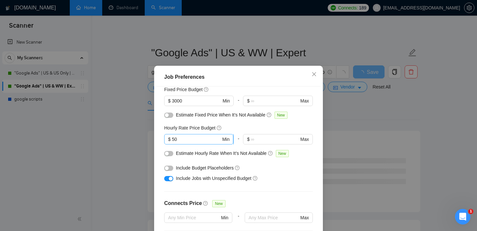
scroll to position [61, 0]
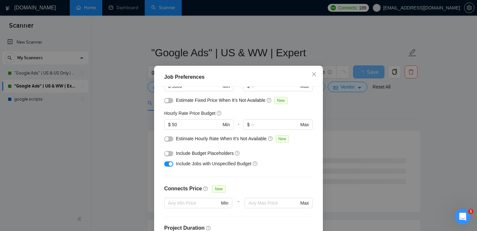
click at [170, 164] on div "button" at bounding box center [171, 164] width 4 height 4
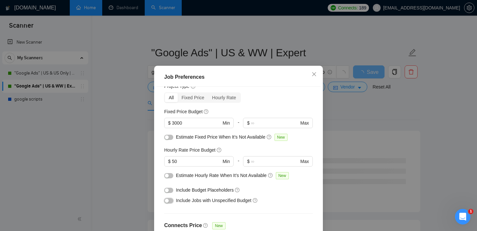
scroll to position [16, 0]
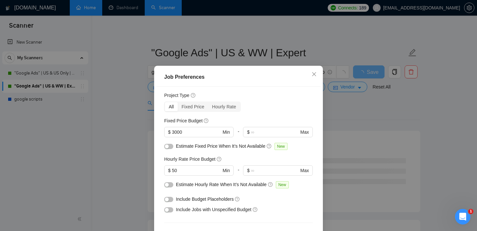
click at [168, 147] on div "button" at bounding box center [167, 146] width 4 height 4
click at [168, 184] on div "button" at bounding box center [167, 184] width 4 height 4
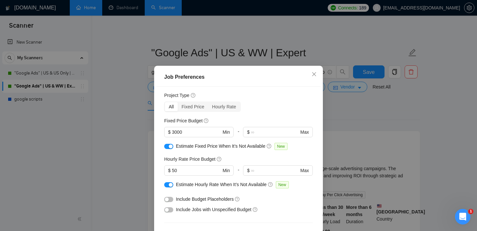
click at [251, 157] on div "Hourly Rate Price Budget" at bounding box center [238, 158] width 149 height 7
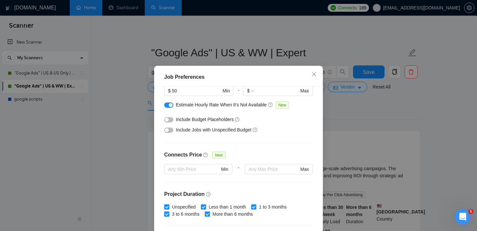
scroll to position [96, 0]
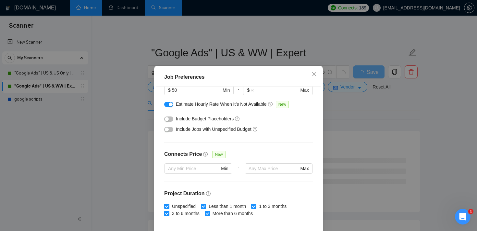
click at [206, 206] on input "Less than 1 month" at bounding box center [203, 205] width 5 height 5
checkbox input "false"
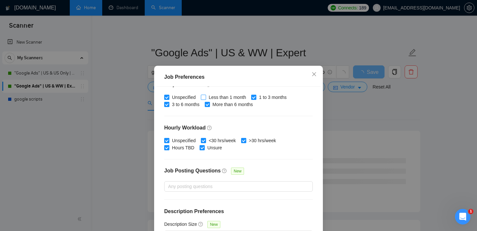
scroll to position [46, 0]
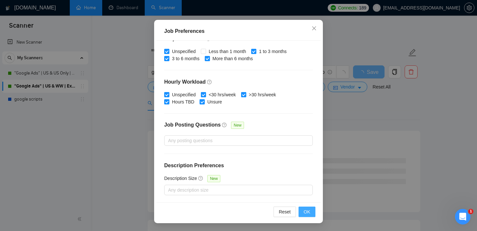
click at [307, 210] on span "OK" at bounding box center [307, 211] width 6 height 7
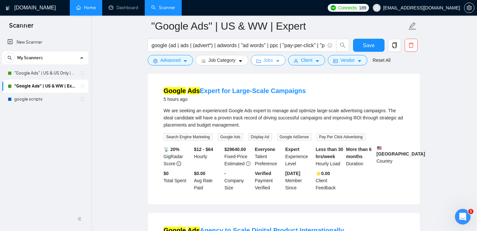
scroll to position [64, 0]
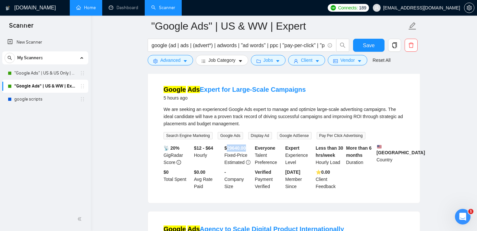
drag, startPoint x: 226, startPoint y: 147, endPoint x: 251, endPoint y: 145, distance: 24.7
click at [251, 145] on div "$ 29640.00 Fixed-Price Estimated" at bounding box center [238, 154] width 31 height 21
click at [340, 92] on div "Google Ads Expert for Large-Scale Campaigns 5 hours ago" at bounding box center [284, 93] width 241 height 17
drag, startPoint x: 364, startPoint y: 154, endPoint x: 342, endPoint y: 148, distance: 22.5
click at [342, 148] on div "📡 20% GigRadar Score $12 - $64 Hourly $ 29640.00 Fixed-Price Estimated Everyone…" at bounding box center [284, 166] width 244 height 45
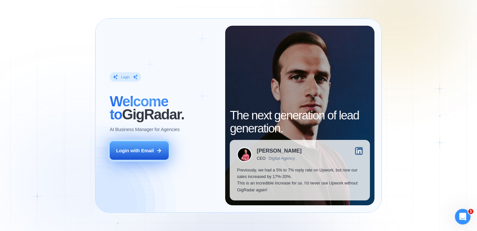
click at [150, 147] on div "Login with Email" at bounding box center [135, 150] width 38 height 6
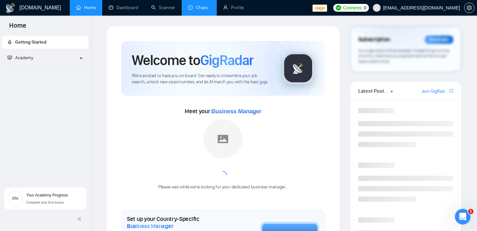
click at [198, 8] on link "Chats" at bounding box center [199, 8] width 22 height 6
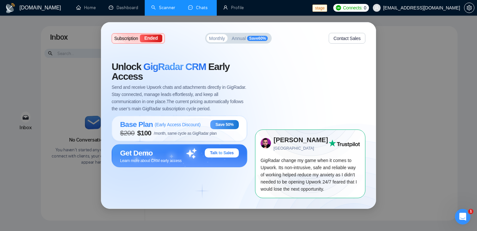
click at [162, 9] on link "Scanner" at bounding box center [163, 8] width 24 height 6
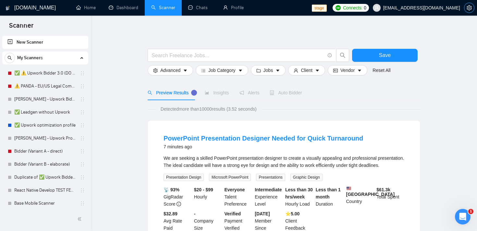
click at [468, 9] on icon "setting" at bounding box center [469, 7] width 5 height 5
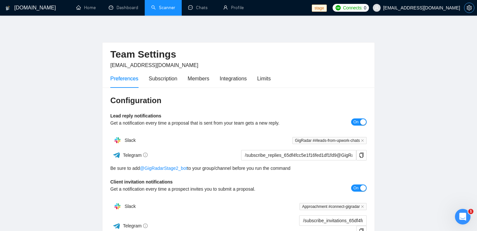
scroll to position [197, 0]
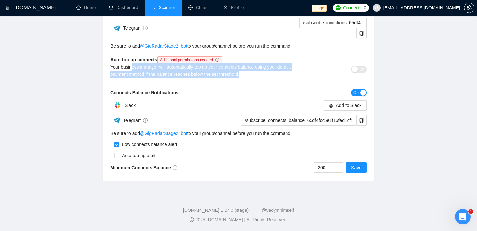
drag, startPoint x: 131, startPoint y: 66, endPoint x: 260, endPoint y: 70, distance: 128.7
click at [260, 70] on div "Your business manager will automatically top up your connects balance using you…" at bounding box center [206, 70] width 193 height 14
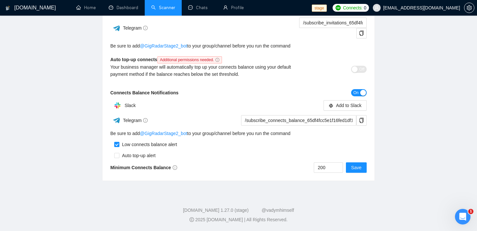
click at [255, 73] on div "Your business manager will automatically top up your connects balance using you…" at bounding box center [206, 70] width 193 height 14
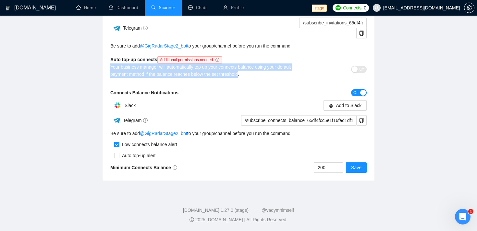
drag, startPoint x: 244, startPoint y: 74, endPoint x: 106, endPoint y: 67, distance: 138.5
click at [106, 67] on div "Configuration Lead reply notifications Get a notification every time a proposal…" at bounding box center [239, 35] width 272 height 291
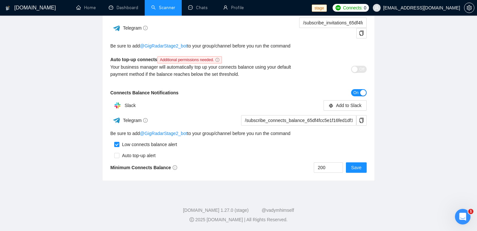
click at [100, 72] on main "Team Settings workwiseupworkgency@gmail.com Preferences Subscription Members In…" at bounding box center [238, 5] width 456 height 352
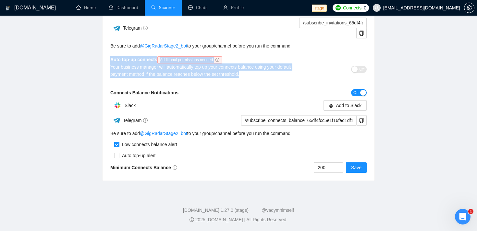
drag, startPoint x: 246, startPoint y: 76, endPoint x: 109, endPoint y: 60, distance: 138.5
click at [109, 60] on div "Configuration Lead reply notifications Get a notification every time a proposal…" at bounding box center [239, 35] width 272 height 291
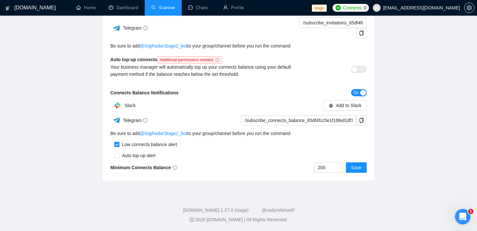
click at [98, 77] on main "Team Settings workwiseupworkgency@gmail.com Preferences Subscription Members In…" at bounding box center [238, 5] width 456 height 352
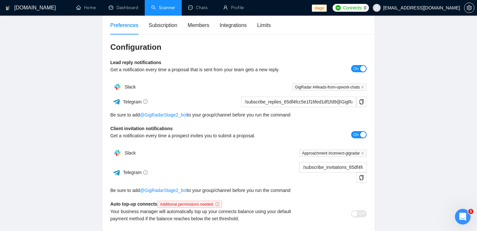
scroll to position [53, 0]
click at [169, 9] on link "Scanner" at bounding box center [163, 8] width 24 height 6
